Goal: Task Accomplishment & Management: Use online tool/utility

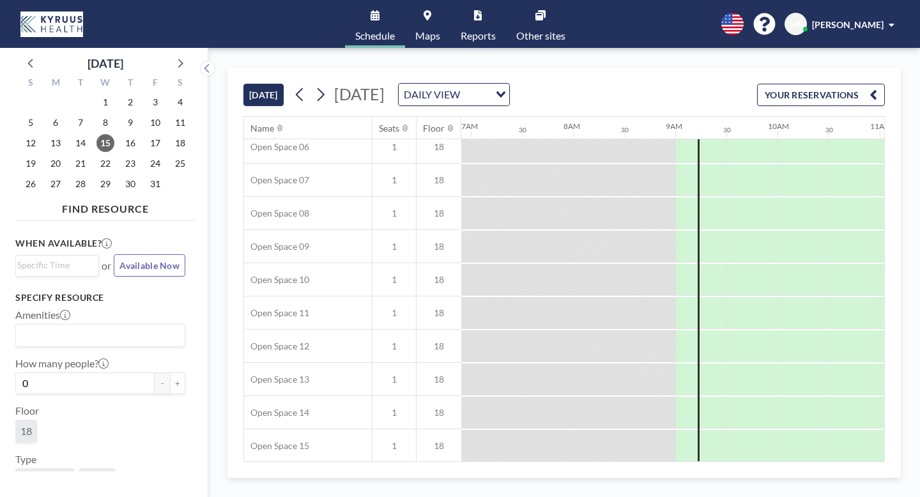
scroll to position [256, 706]
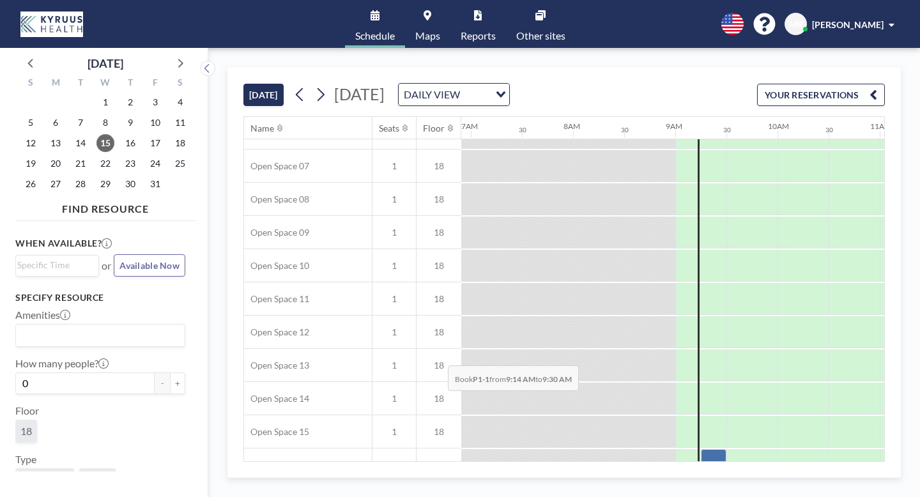
click at [701, 449] on div at bounding box center [714, 465] width 26 height 32
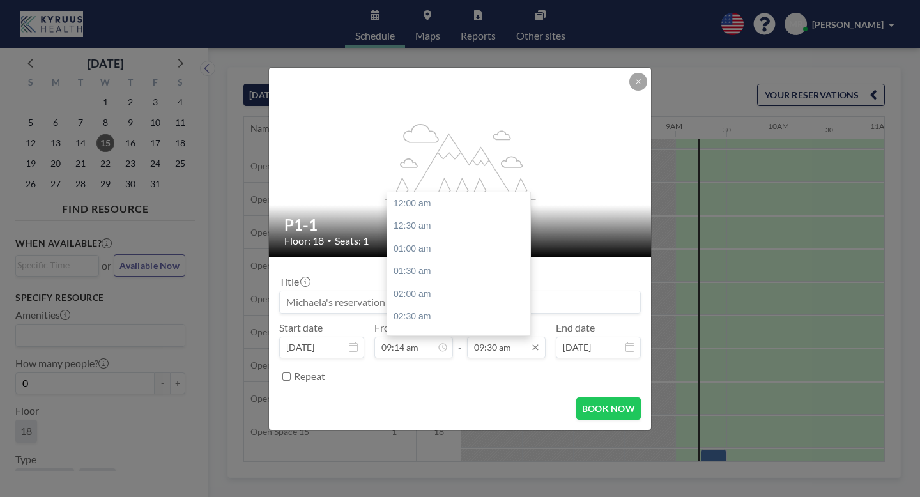
scroll to position [388, 0]
click at [498, 337] on input "09:30 am" at bounding box center [506, 348] width 79 height 22
click at [461, 280] on div "05:00 pm" at bounding box center [458, 291] width 143 height 23
type input "05:00 pm"
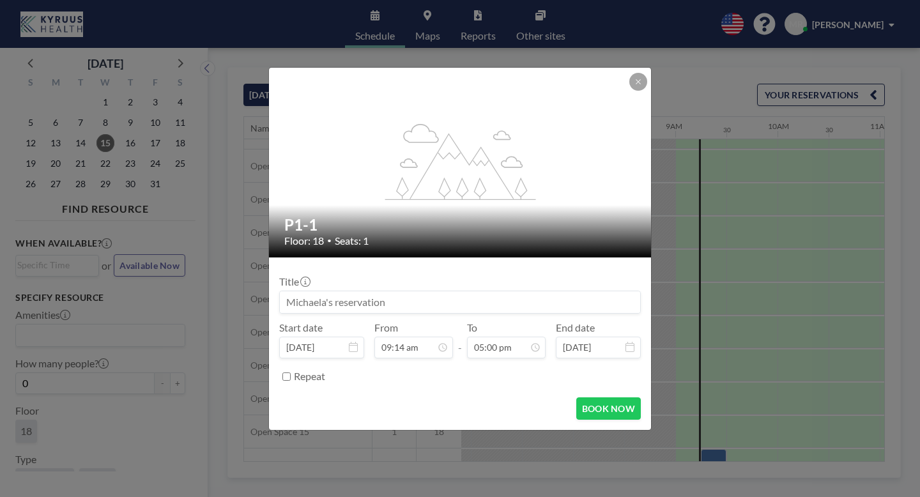
scroll to position [693, 0]
click at [569, 389] on form "Title Start date [DATE] From 09:14 am - To 05:00 pm End date [DATE] Repeat BOOK…" at bounding box center [460, 344] width 382 height 173
click at [576, 398] on button "BOOK NOW" at bounding box center [608, 409] width 65 height 22
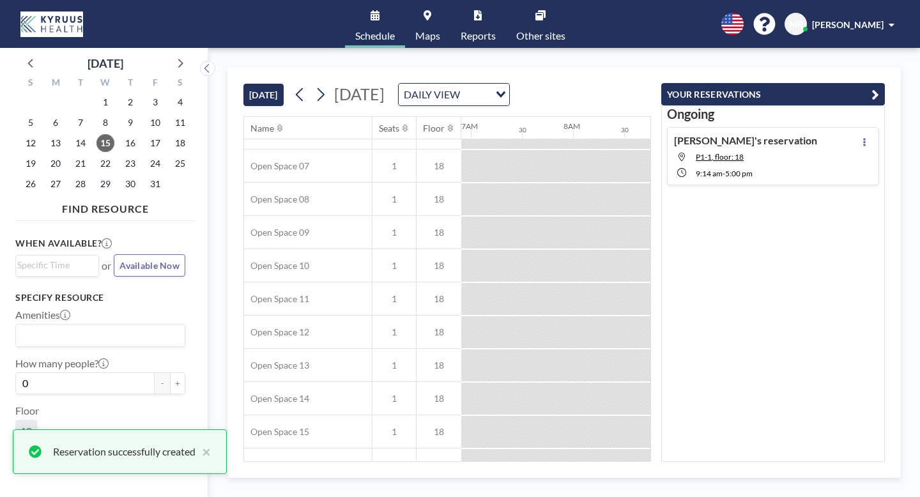
click at [879, 87] on icon "button" at bounding box center [876, 94] width 8 height 15
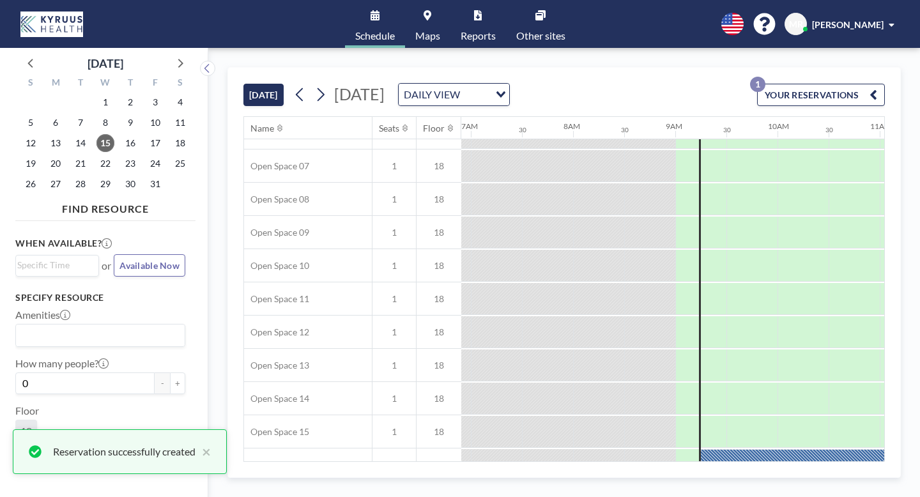
click at [437, 18] on link "Maps" at bounding box center [427, 24] width 45 height 48
